Goal: Information Seeking & Learning: Learn about a topic

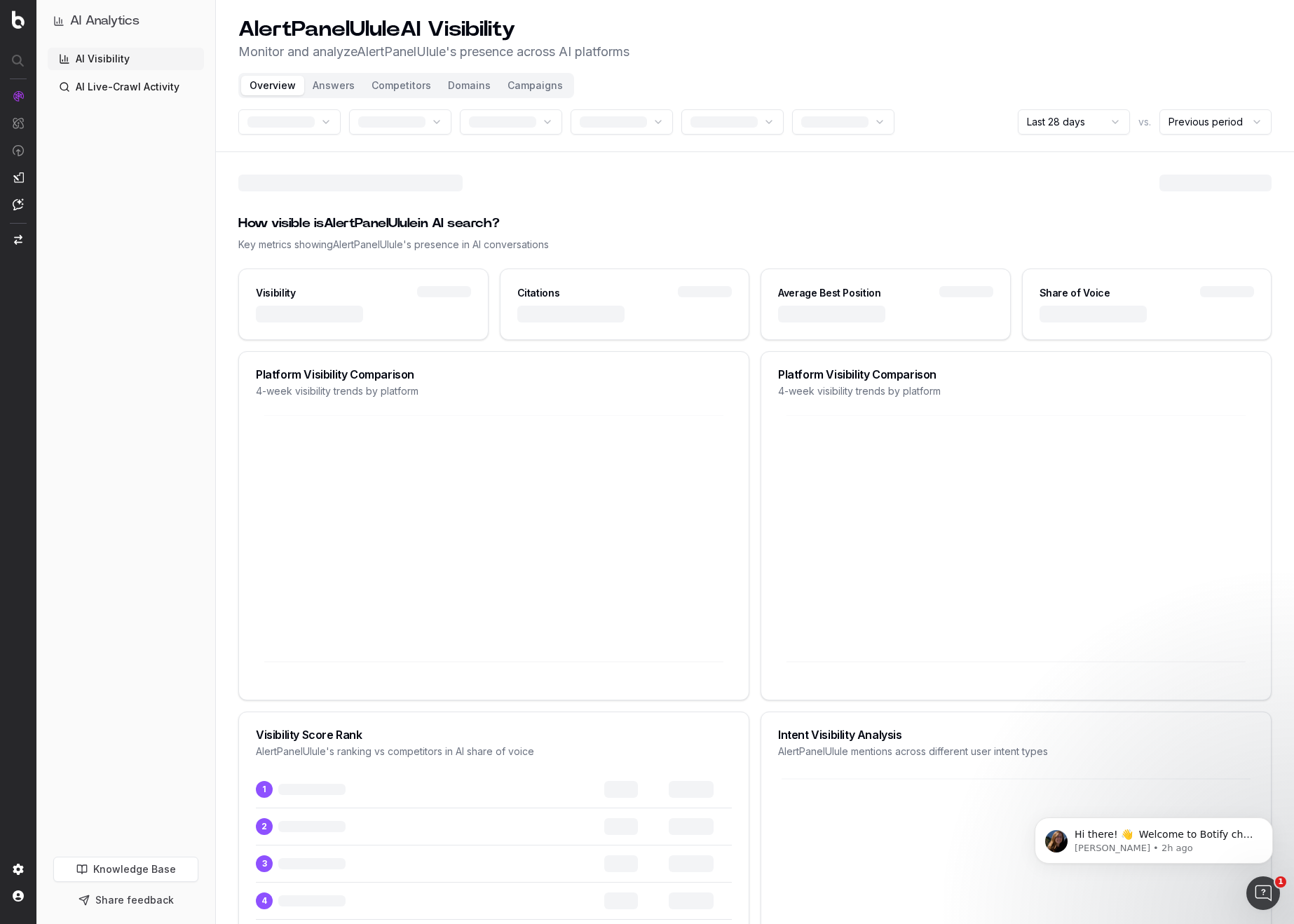
click at [110, 89] on link "AI Live-Crawl Activity" at bounding box center [126, 87] width 156 height 22
